Goal: Check status: Check status

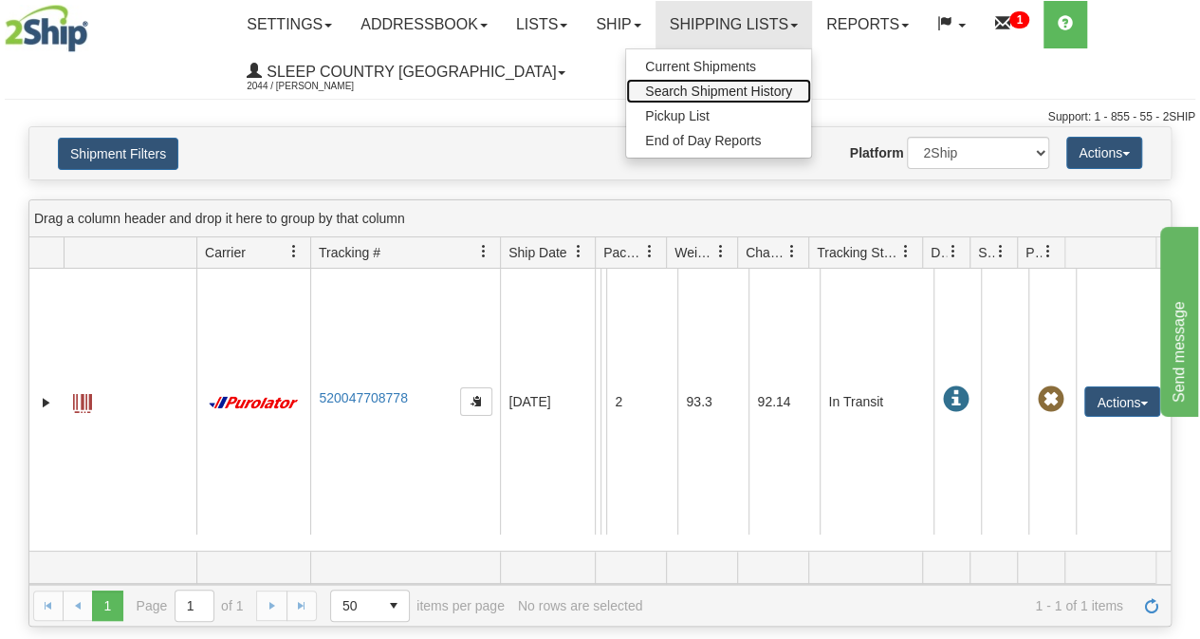
click at [765, 94] on span "Search Shipment History" at bounding box center [718, 91] width 147 height 15
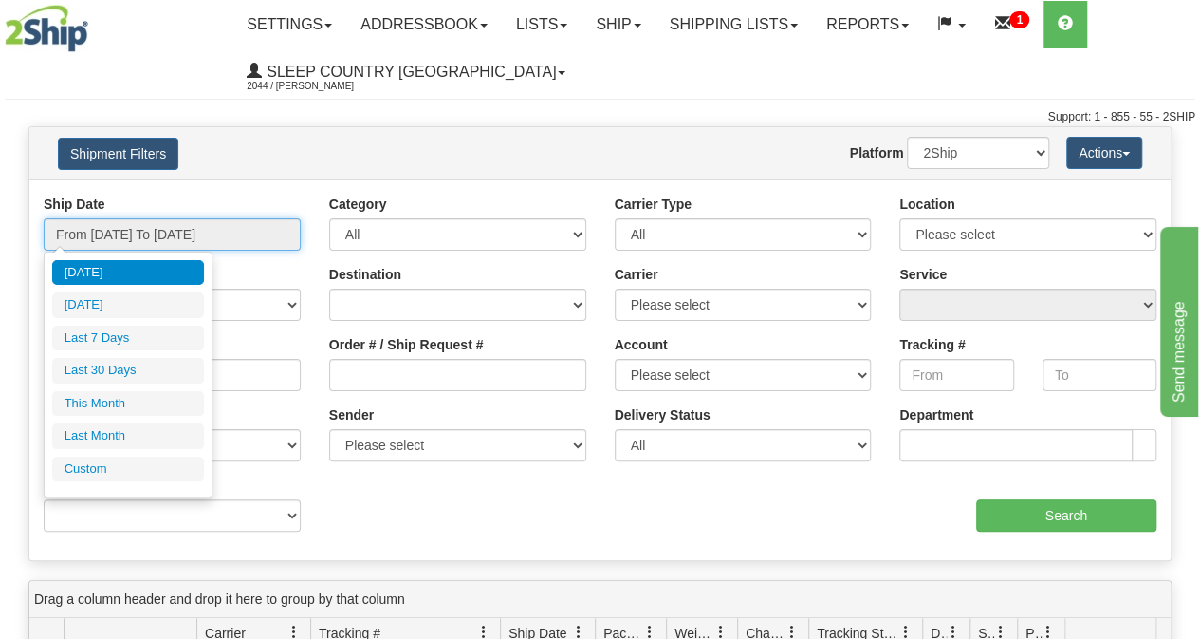
click at [220, 237] on input "From [DATE] To [DATE]" at bounding box center [172, 234] width 257 height 32
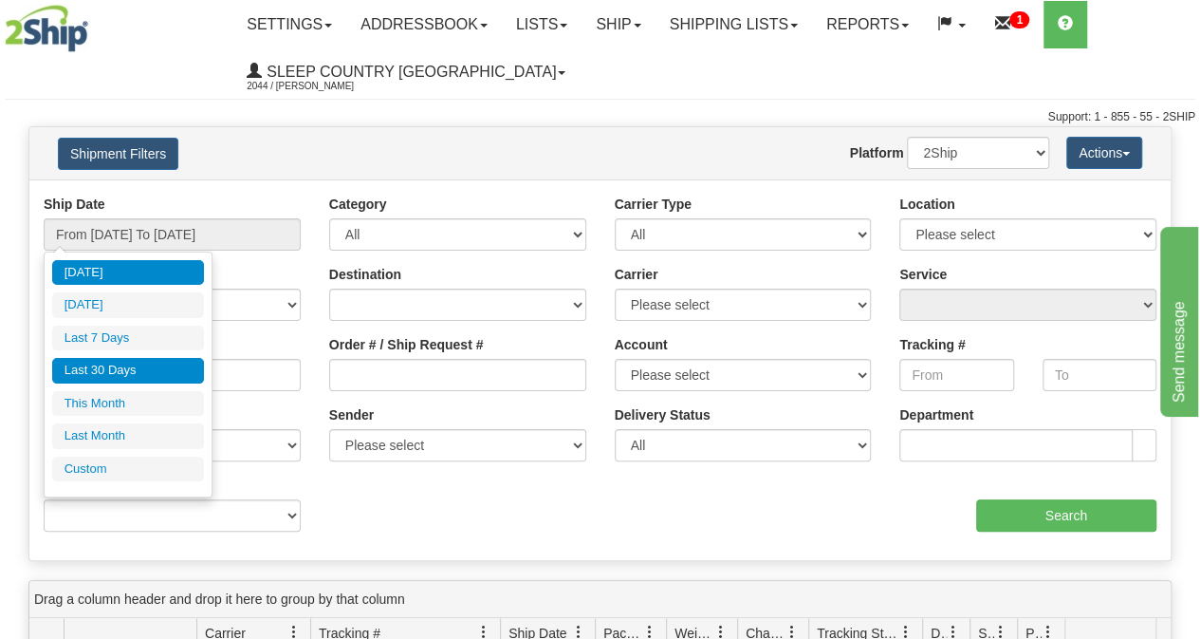
click at [136, 369] on li "Last 30 Days" at bounding box center [128, 371] width 152 height 26
type input "From [DATE] To [DATE]"
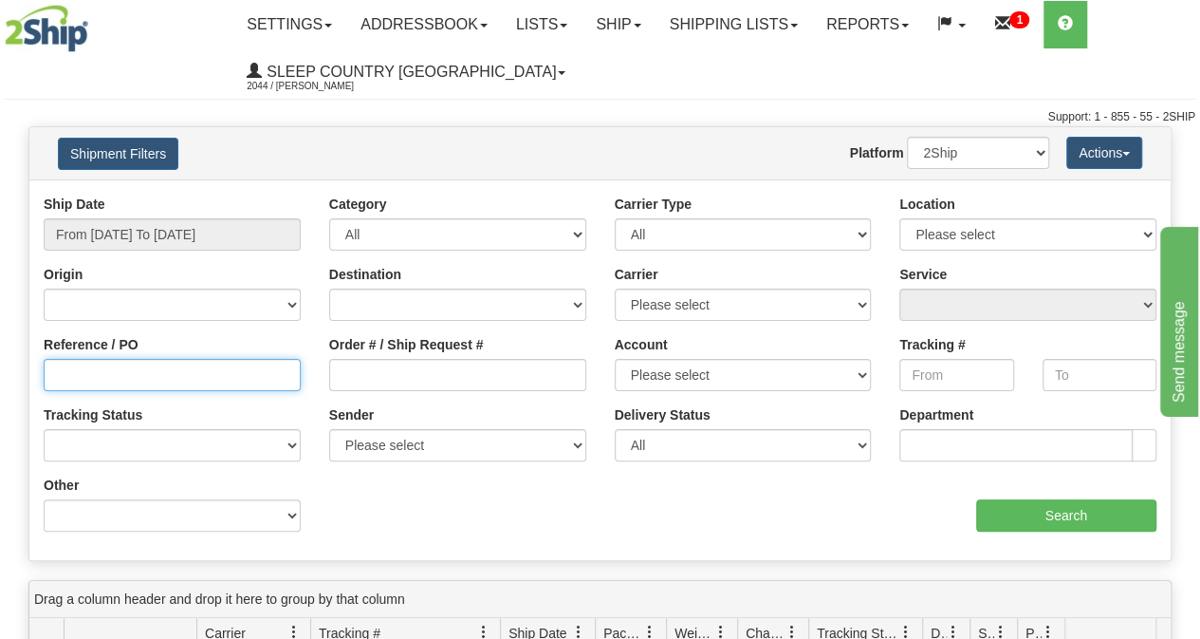
click at [145, 383] on input "Reference / PO" at bounding box center [172, 375] width 257 height 32
paste input "9000I081140"
type input "9000I081140"
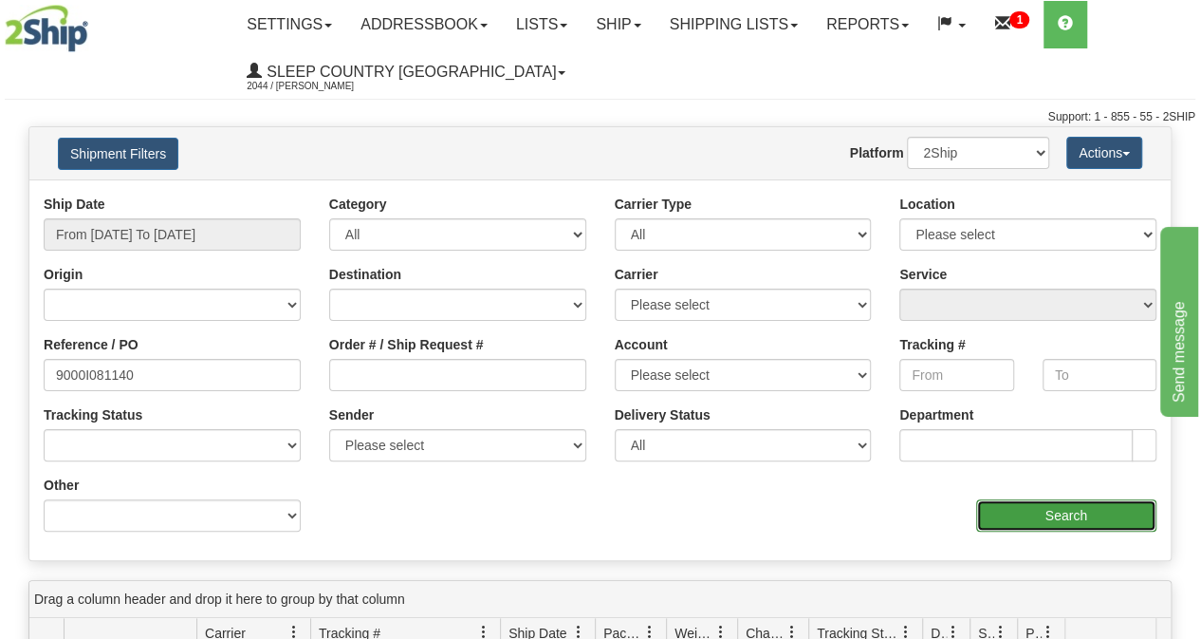
click at [1033, 513] on input "Search" at bounding box center [1067, 515] width 181 height 32
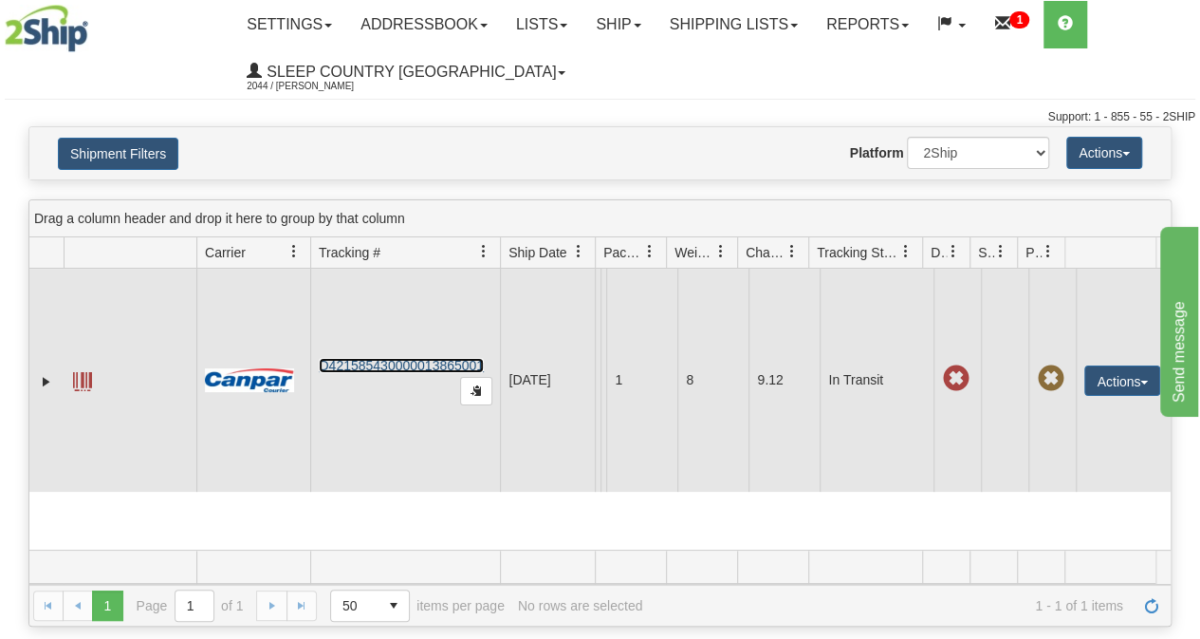
click at [424, 363] on link "D421585430000013865001" at bounding box center [401, 365] width 165 height 15
